Goal: Answer question/provide support

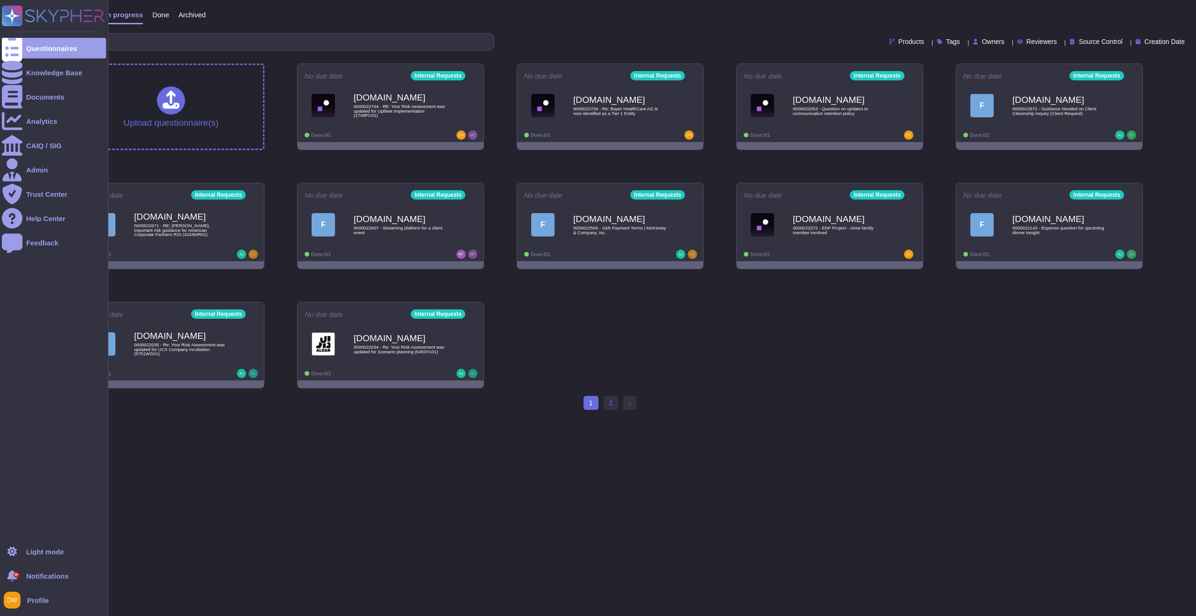
click at [18, 19] on rect at bounding box center [12, 16] width 21 height 21
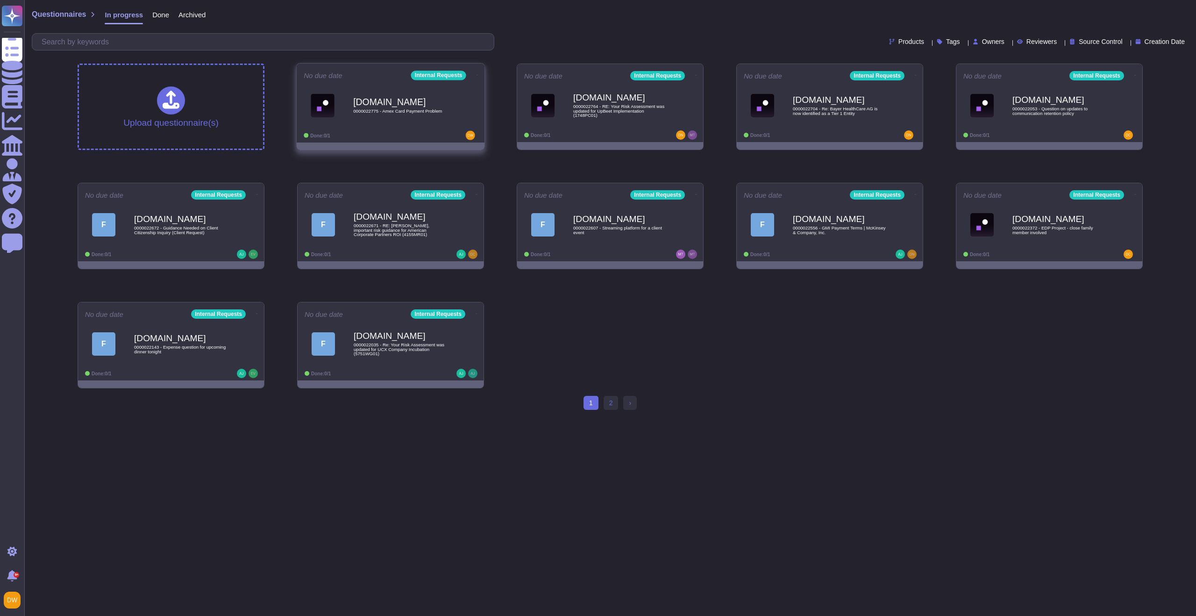
click at [405, 113] on span "0000022775 - Amex Card Payment Problem" at bounding box center [400, 111] width 94 height 5
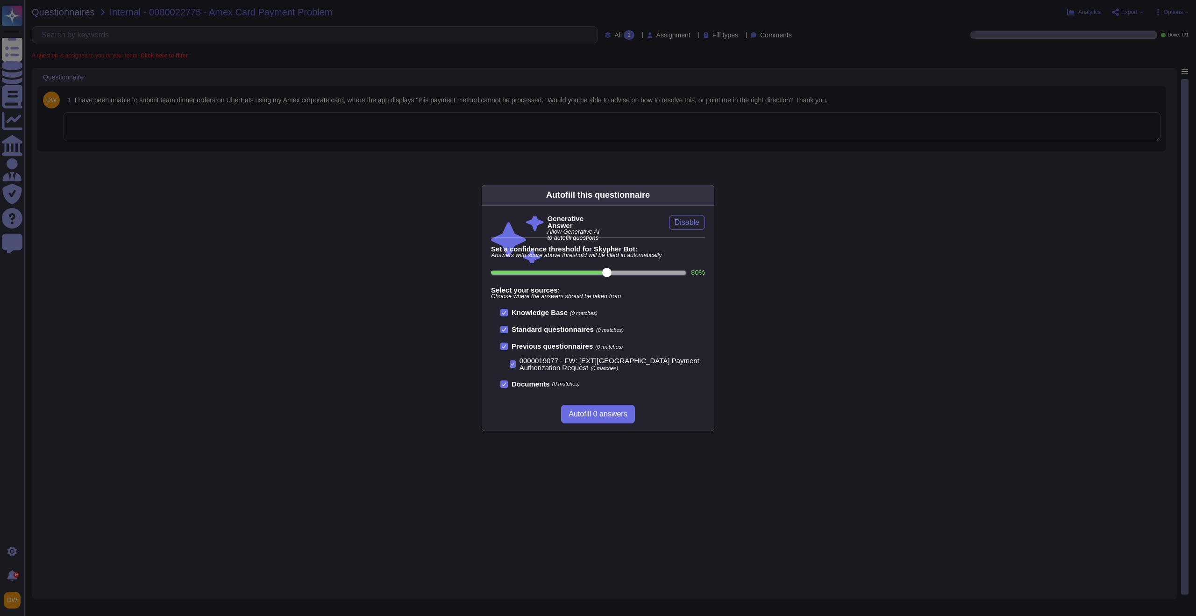
click at [128, 48] on div "Autofill this questionnaire Generative Answer Allow Generative AI to autofill q…" at bounding box center [598, 308] width 1196 height 616
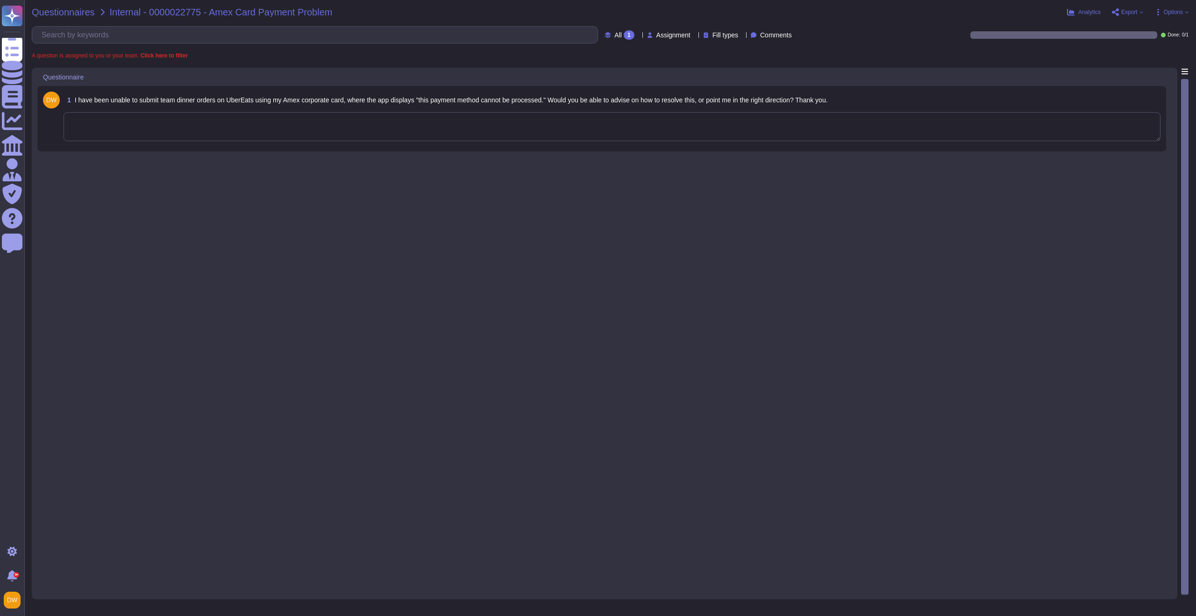
click at [82, 12] on span "Questionnaires" at bounding box center [63, 11] width 63 height 9
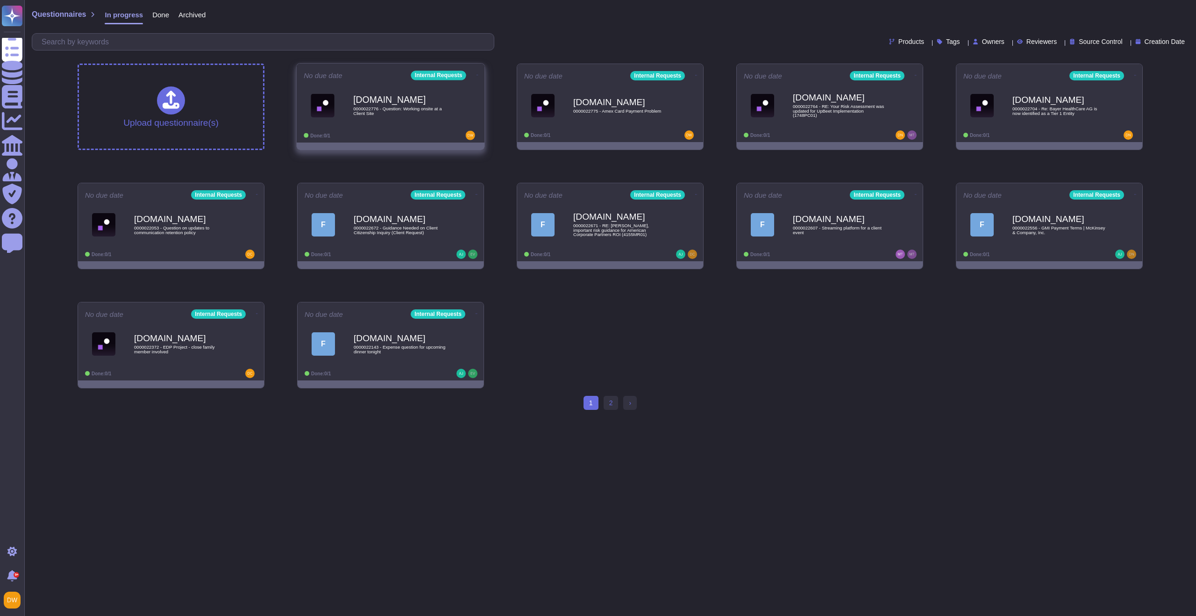
click at [420, 117] on div "[DOMAIN_NAME] 0000022776 - Question: Working onsite at a Client Site" at bounding box center [400, 105] width 94 height 38
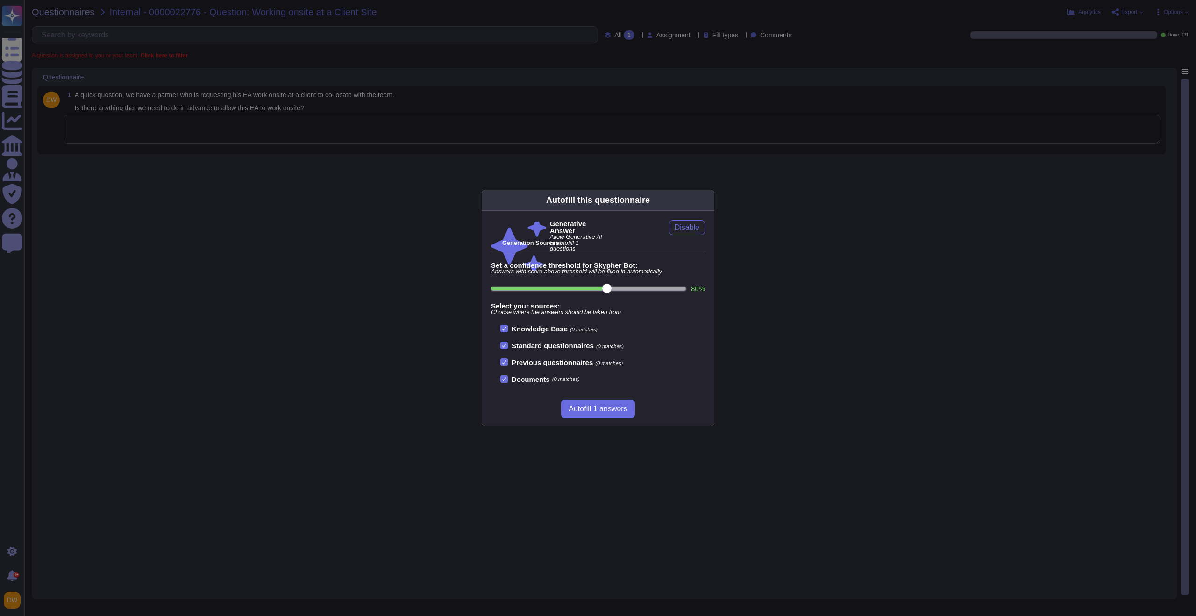
click at [231, 85] on div "Autofill this questionnaire Generative Answer Allow Generative AI to autofill 1…" at bounding box center [598, 308] width 1196 height 616
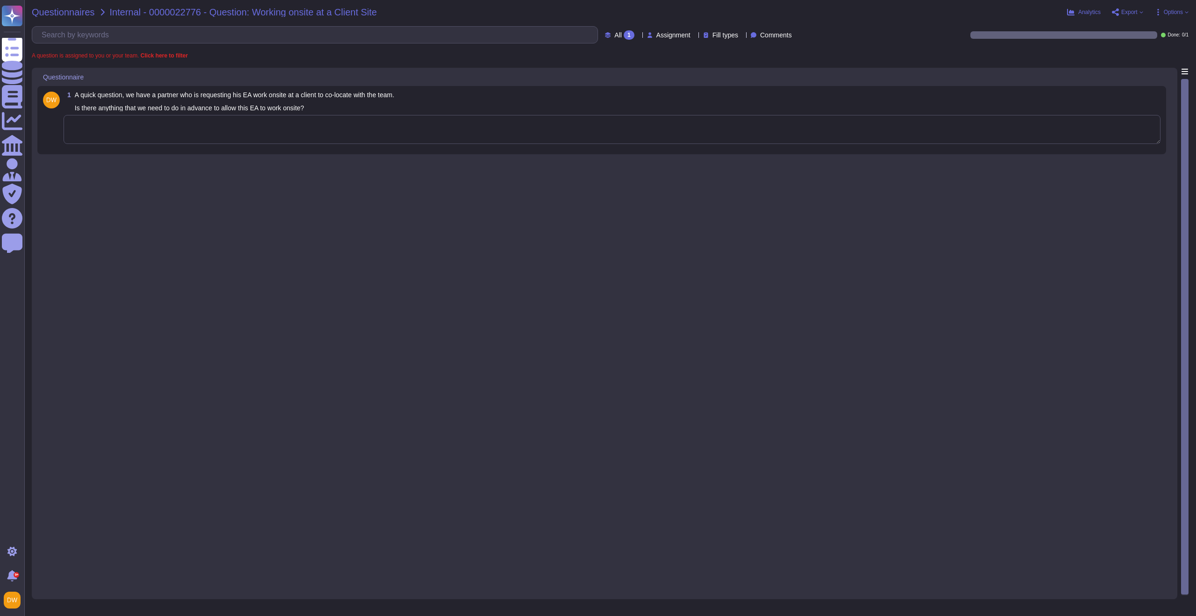
click at [71, 14] on span "Questionnaires" at bounding box center [63, 11] width 63 height 9
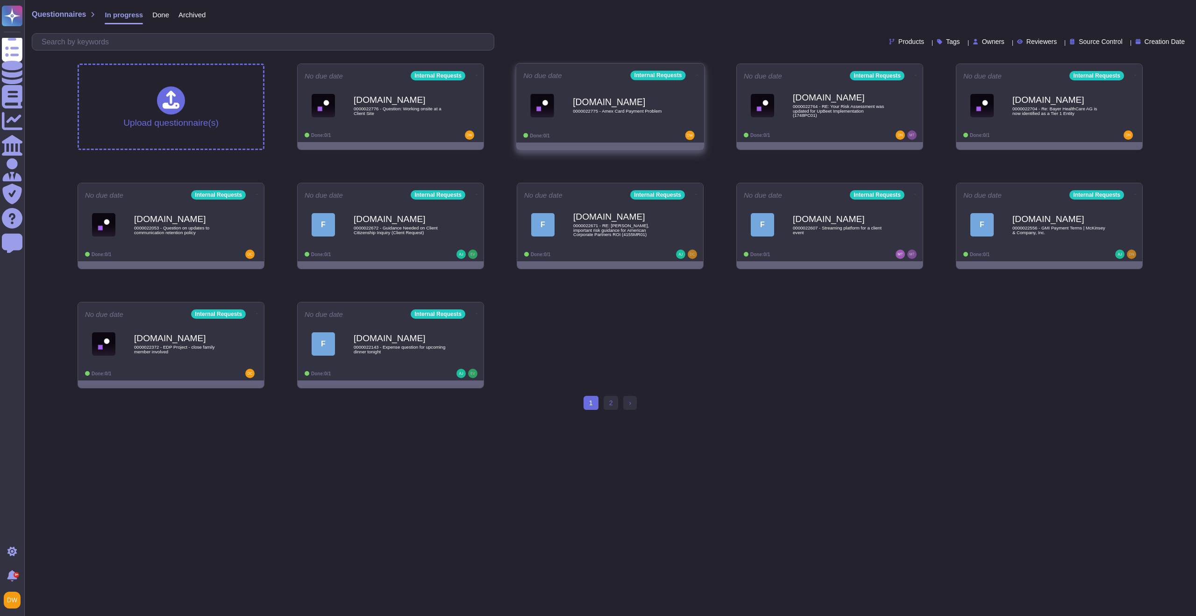
click at [590, 119] on div "[DOMAIN_NAME] 0000022775 - Amex Card Payment Problem" at bounding box center [620, 105] width 94 height 38
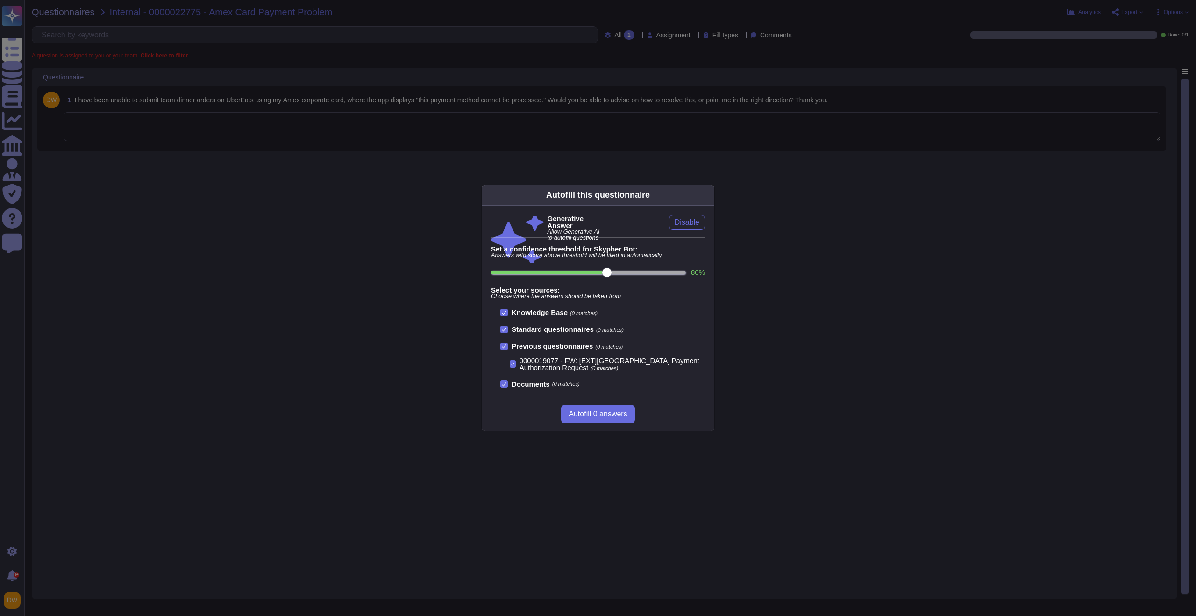
click at [209, 125] on div "Autofill this questionnaire Generative Answer Allow Generative AI to autofill q…" at bounding box center [598, 308] width 1196 height 616
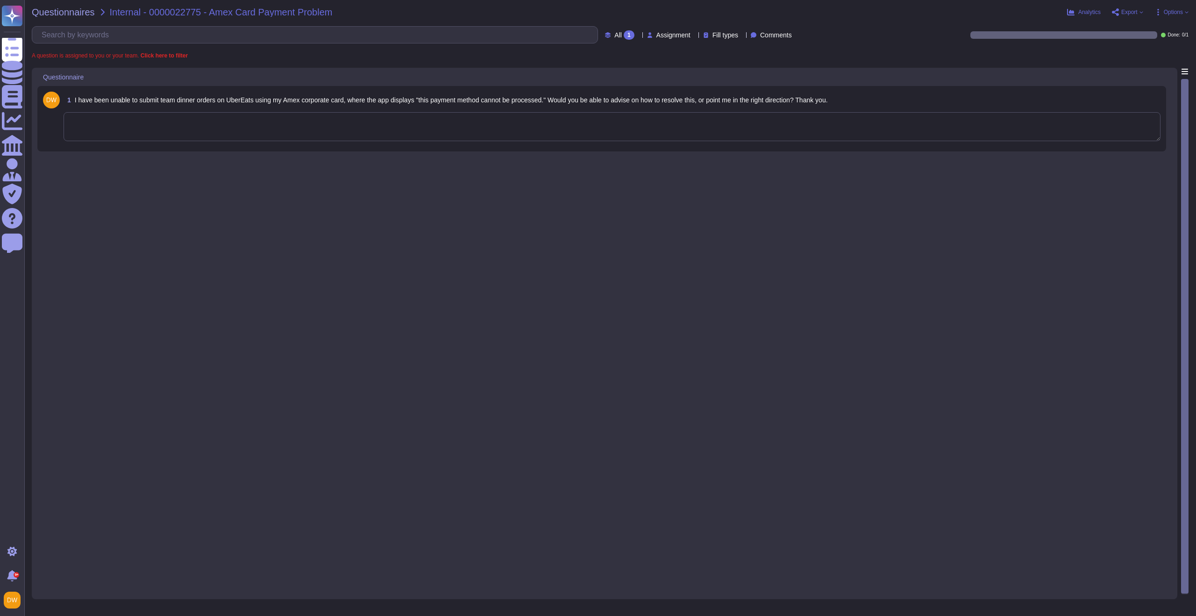
click at [206, 126] on textarea at bounding box center [612, 126] width 1097 height 29
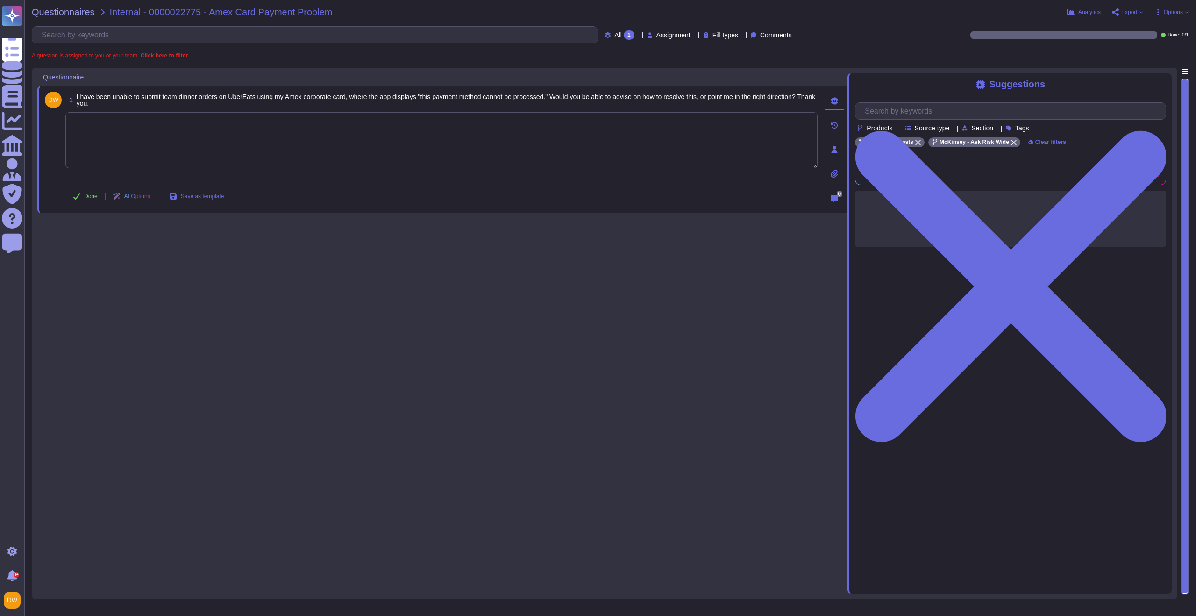
paste textarea "We are connecting you with @Optimize Helpdesk to advise on your question. As al…"
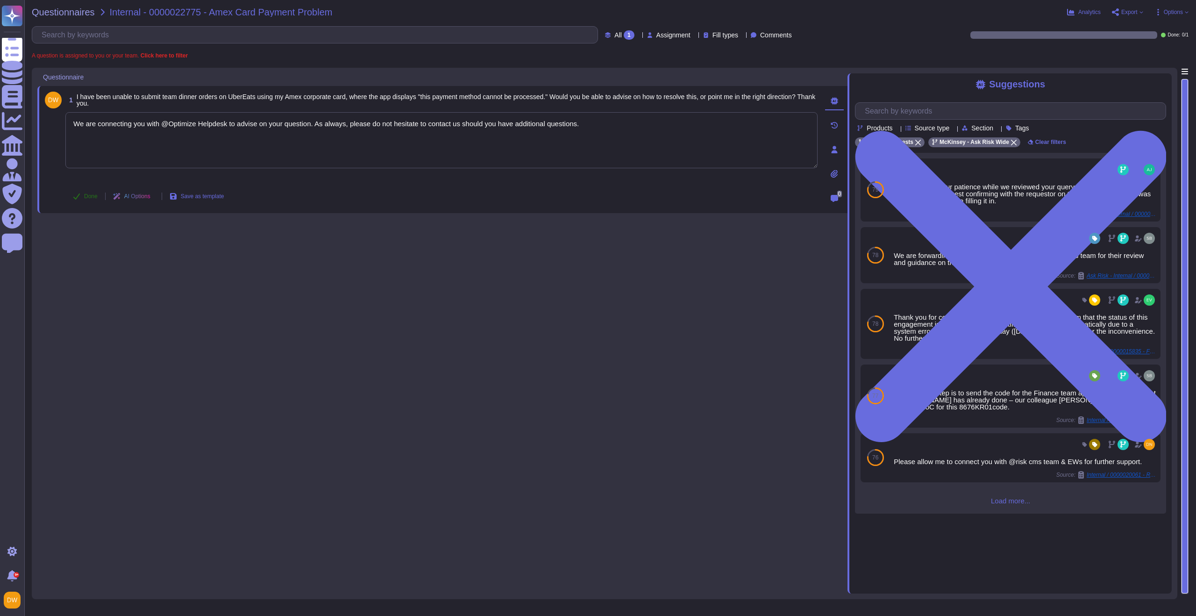
type textarea "We are connecting you with @Optimize Helpdesk to advise on your question. As al…"
click at [94, 204] on button "Done" at bounding box center [85, 196] width 40 height 19
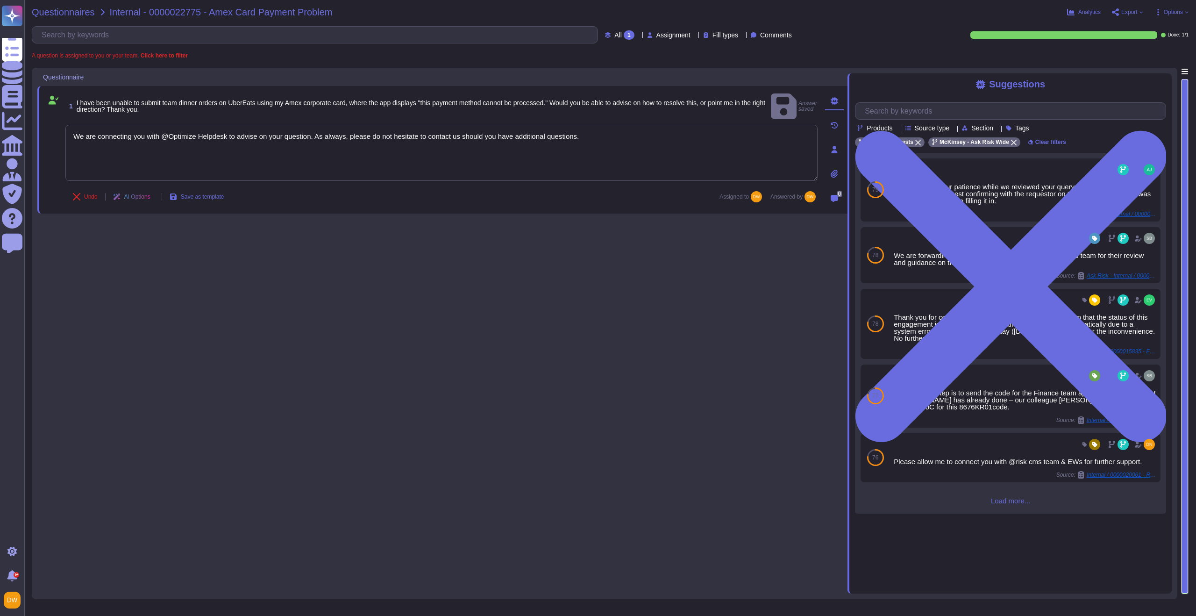
click at [71, 16] on span "Questionnaires" at bounding box center [63, 11] width 63 height 9
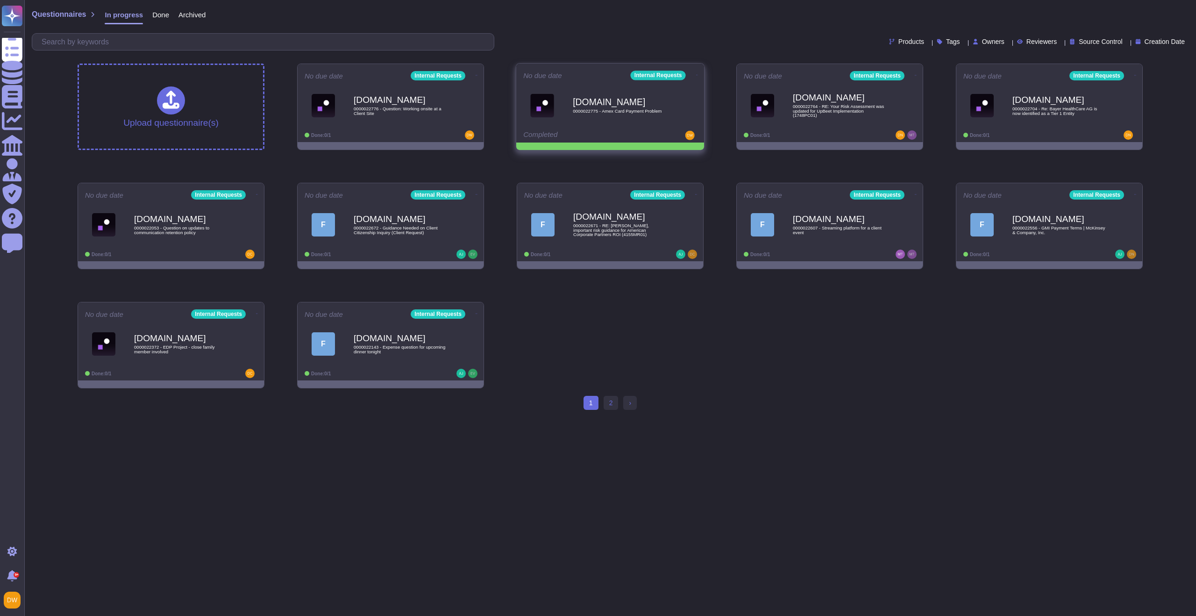
click at [696, 74] on icon at bounding box center [697, 75] width 2 height 2
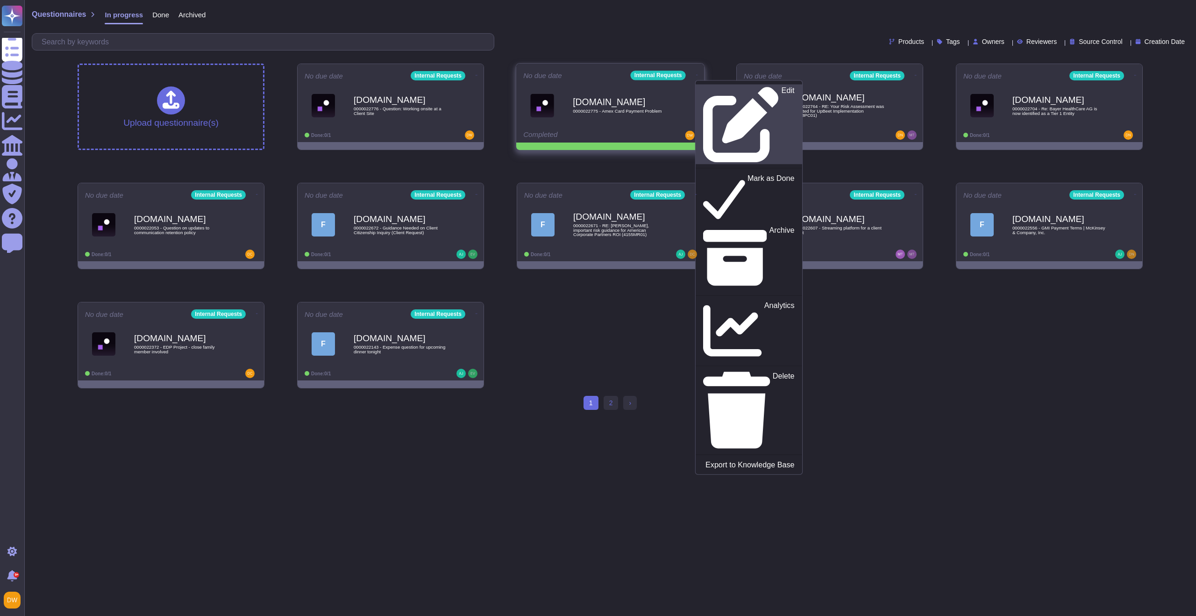
click at [703, 88] on icon at bounding box center [741, 124] width 76 height 76
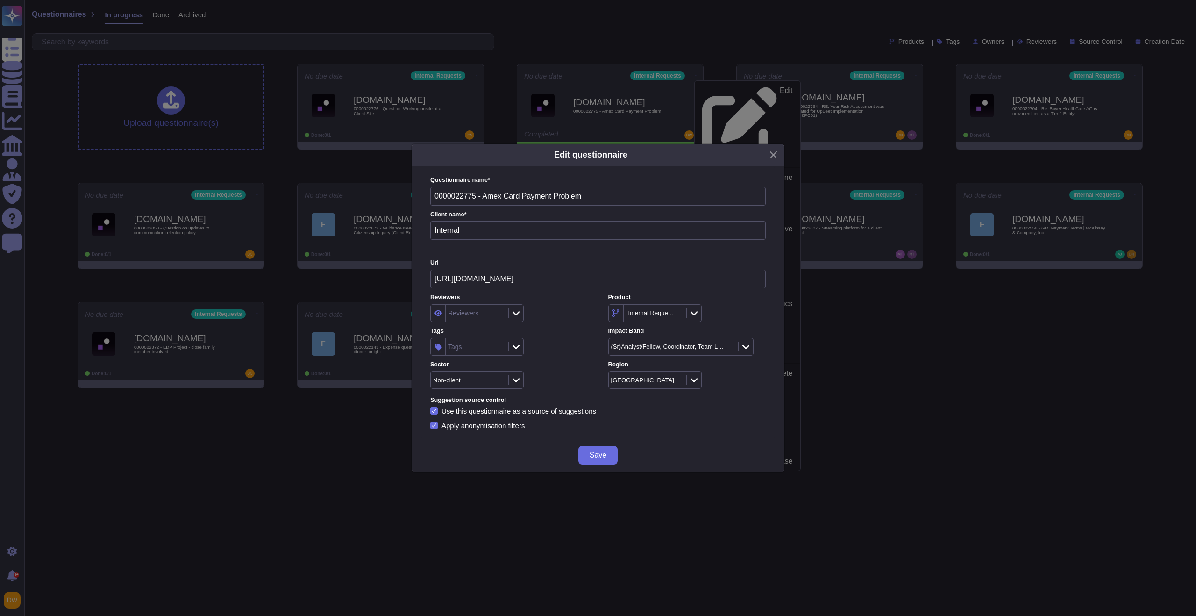
click at [467, 348] on div "Tags" at bounding box center [476, 346] width 60 height 17
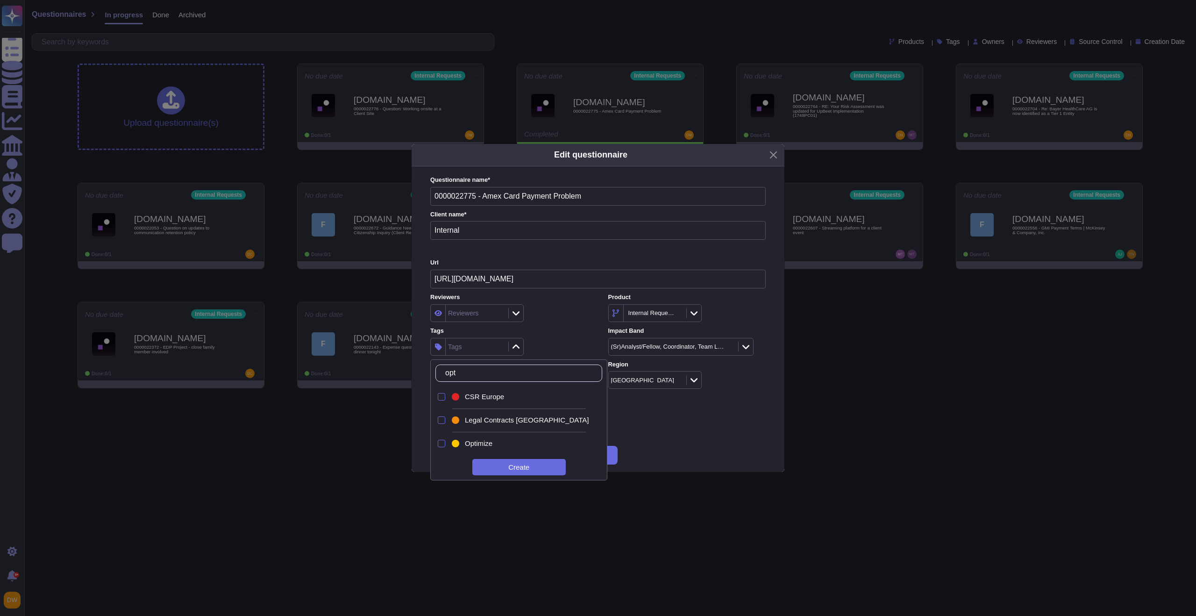
type input "opti"
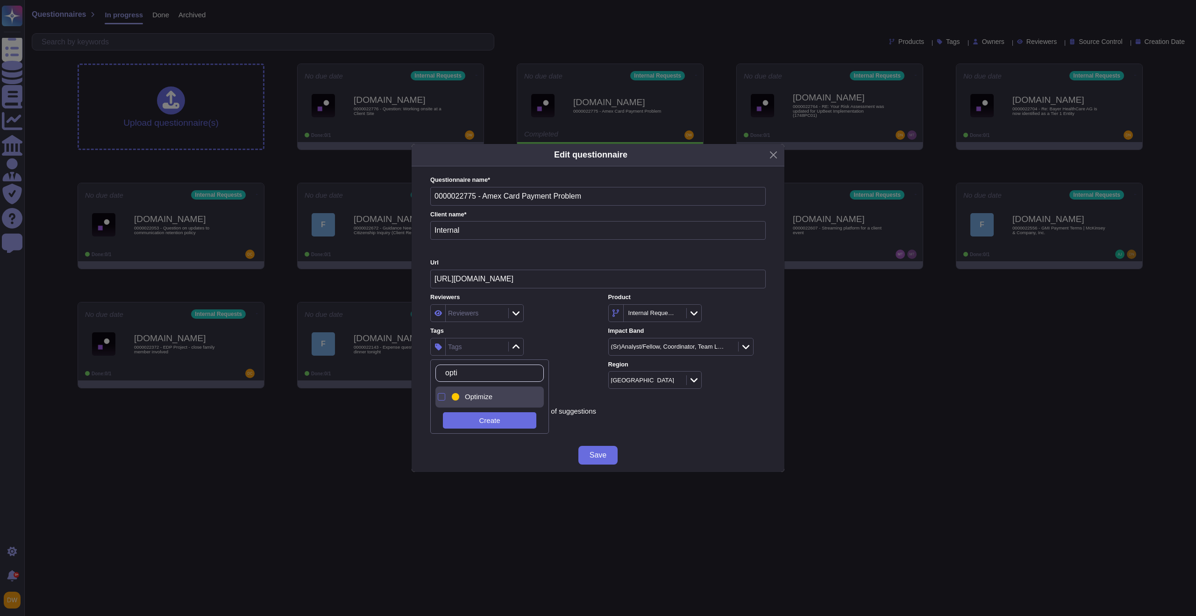
click at [480, 394] on span "Optimize" at bounding box center [479, 397] width 28 height 8
click at [548, 342] on div "Optimize" at bounding box center [508, 347] width 157 height 18
click at [603, 449] on button "Save" at bounding box center [597, 455] width 39 height 19
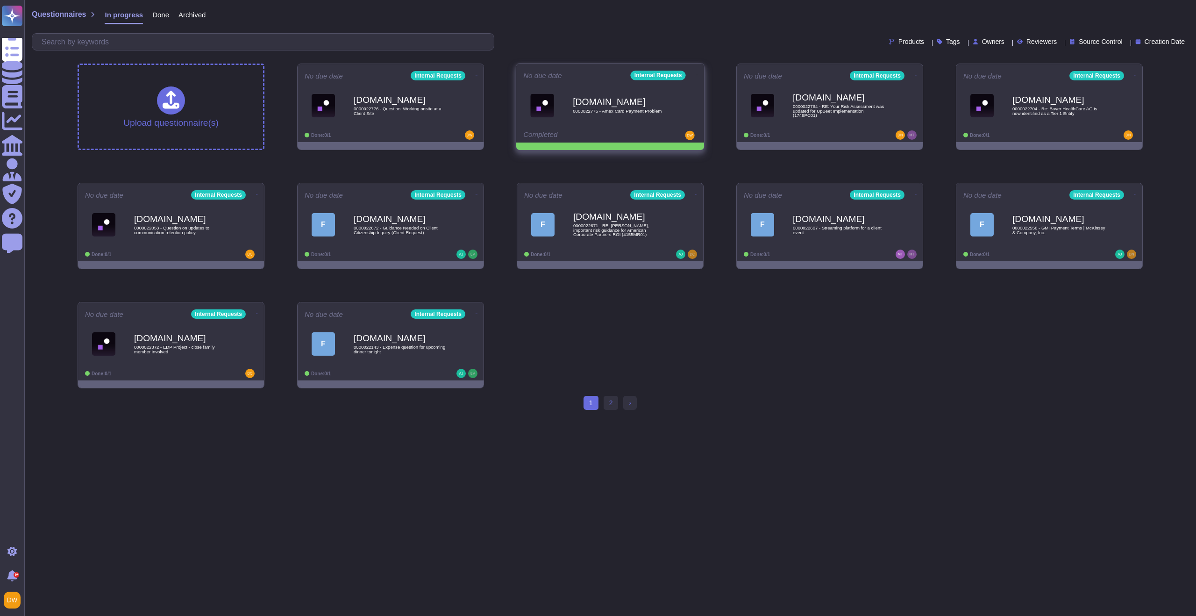
click at [696, 74] on icon at bounding box center [697, 75] width 2 height 2
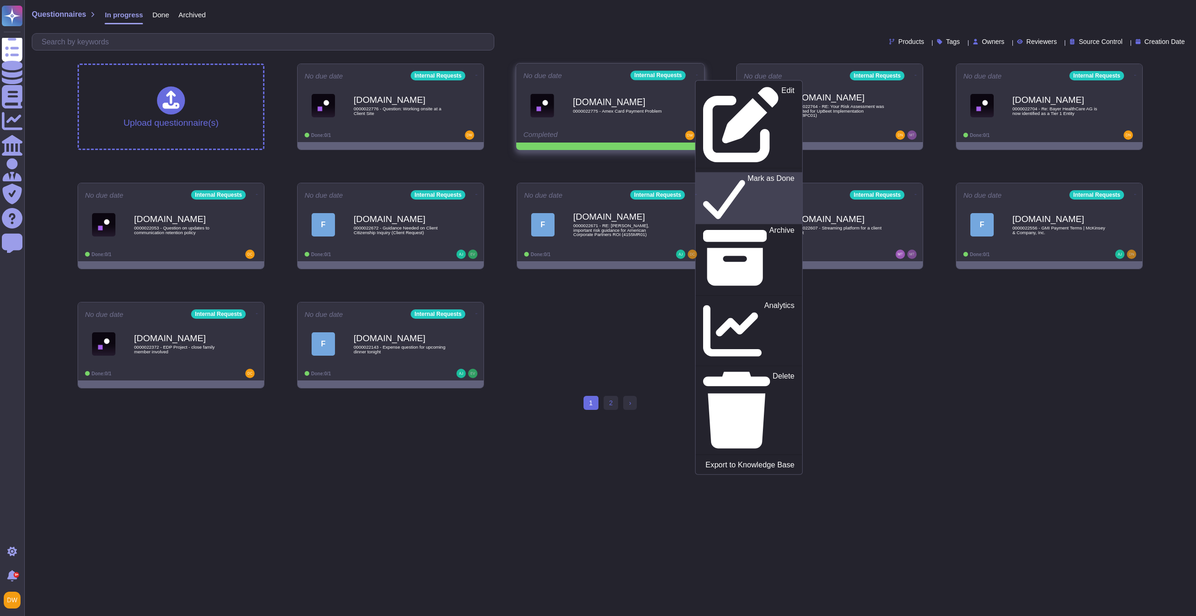
click at [748, 174] on p "Mark as Done" at bounding box center [771, 198] width 47 height 48
